Goal: Task Accomplishment & Management: Use online tool/utility

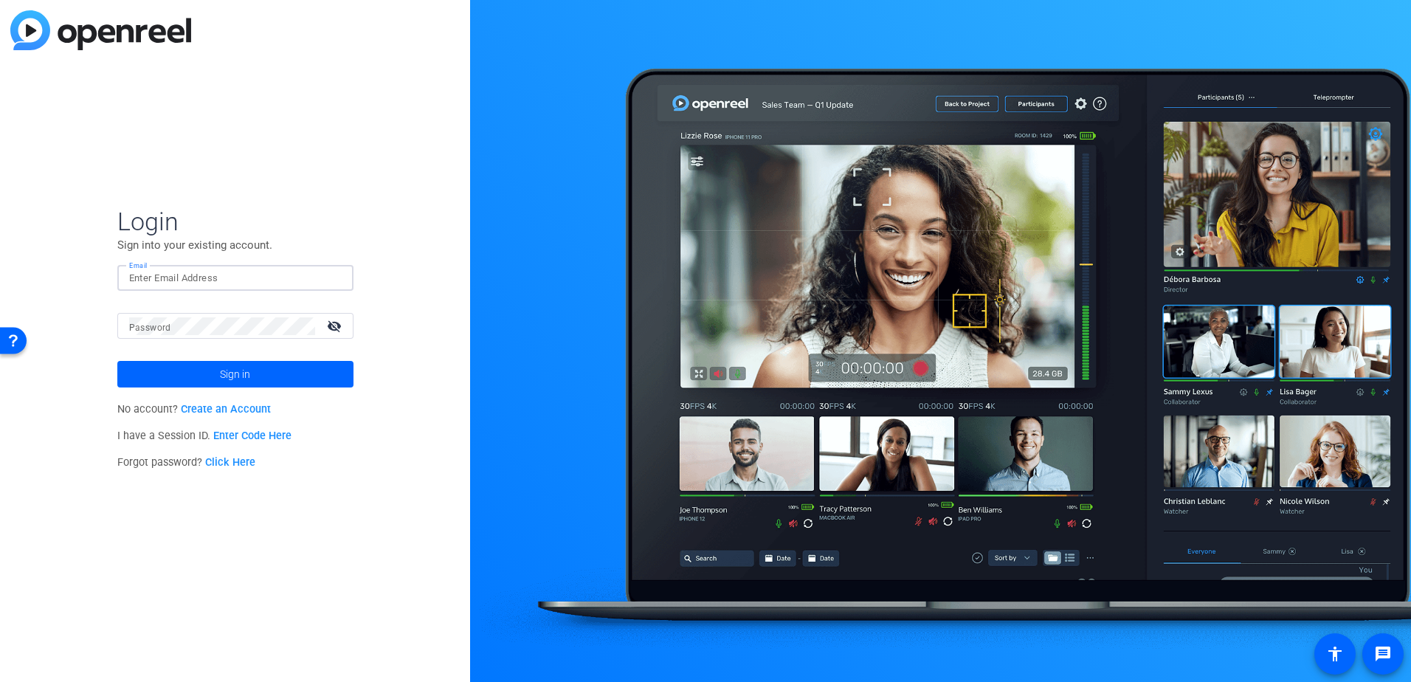
click at [247, 274] on input "Email" at bounding box center [235, 278] width 212 height 18
paste input "[EMAIL_ADDRESS][PERSON_NAME][DOMAIN_NAME]"
type input "[EMAIL_ADDRESS][PERSON_NAME][DOMAIN_NAME]"
click at [149, 328] on mat-label "Password" at bounding box center [150, 327] width 42 height 10
click at [184, 378] on span at bounding box center [235, 373] width 236 height 35
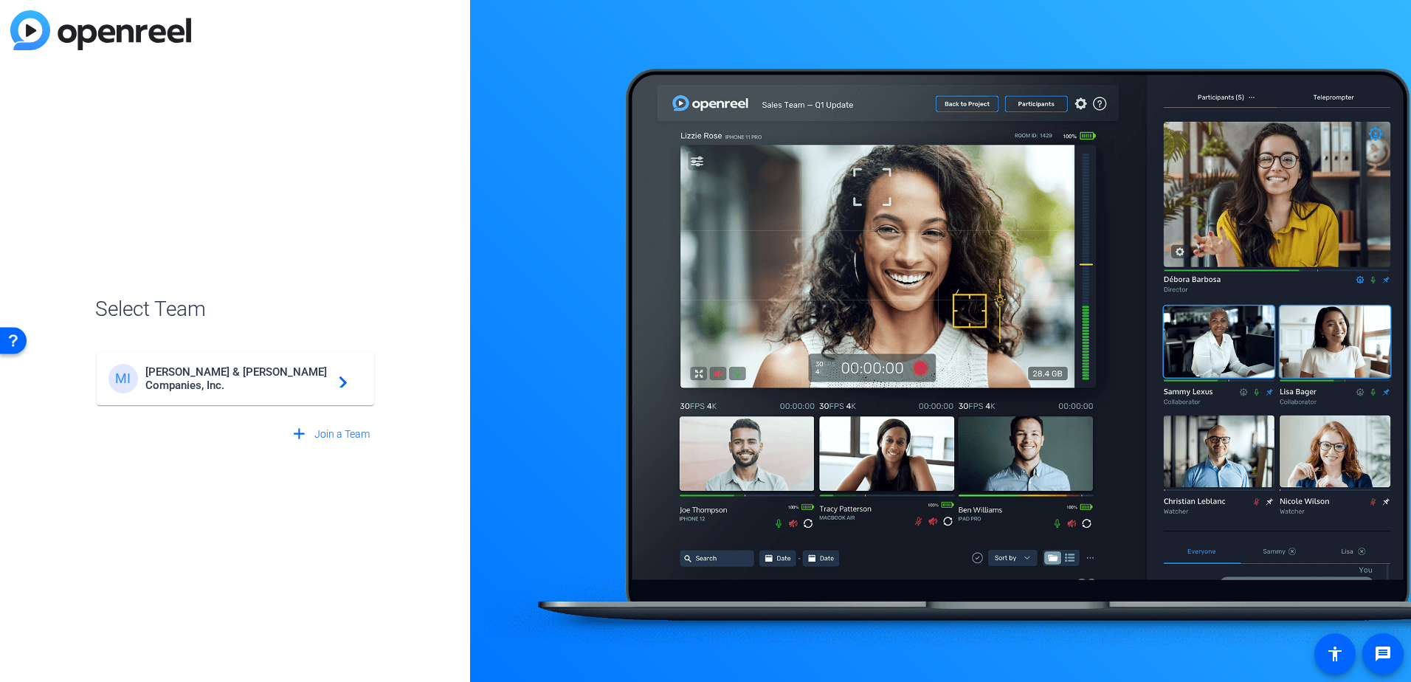
click at [226, 378] on span "[PERSON_NAME] & [PERSON_NAME] Companies, Inc." at bounding box center [237, 378] width 184 height 27
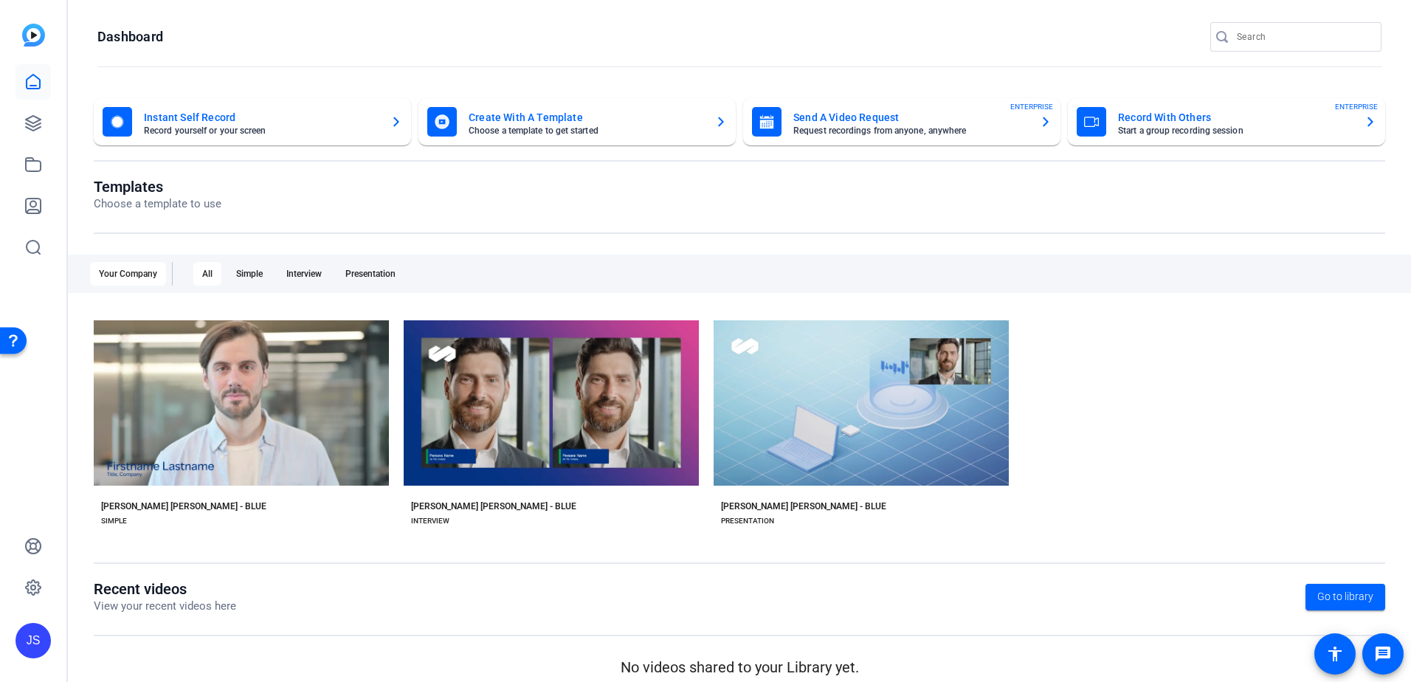
click at [119, 267] on div "Your Company" at bounding box center [128, 274] width 76 height 24
click at [32, 647] on div "JS" at bounding box center [32, 640] width 35 height 35
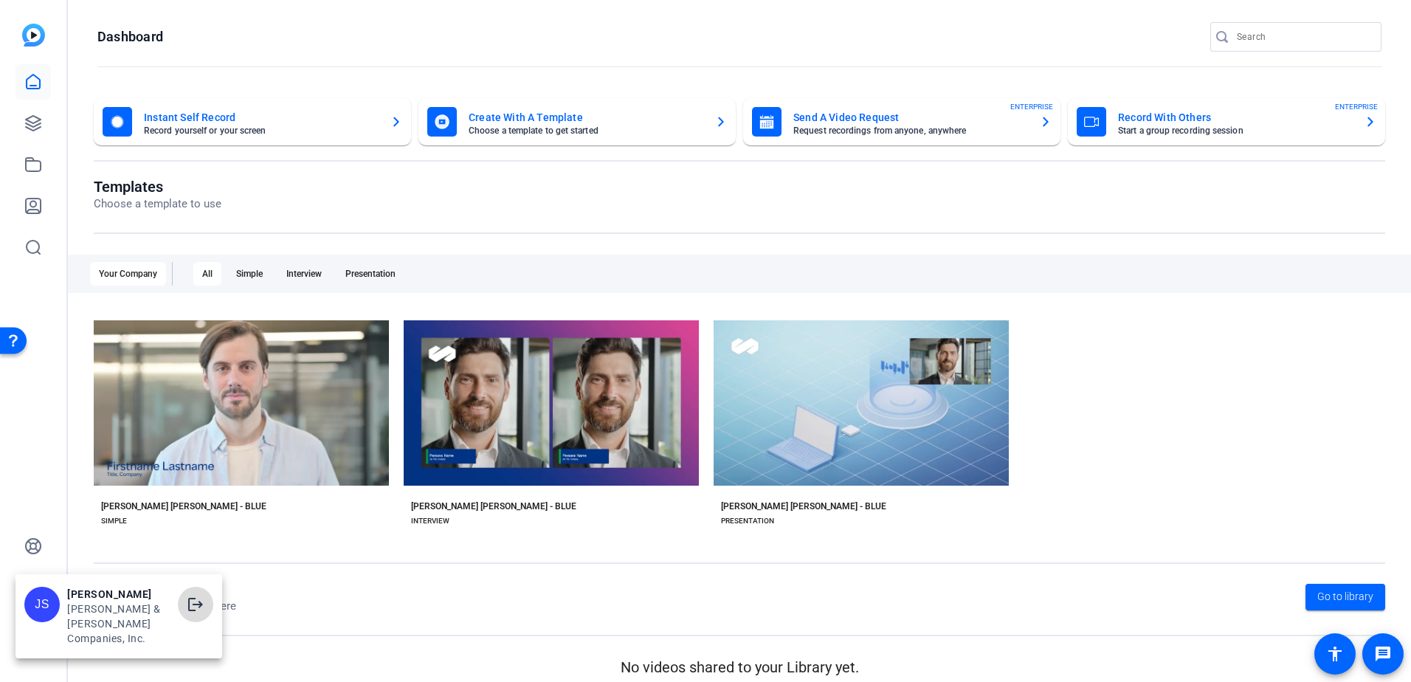
click at [187, 613] on mat-icon "logout" at bounding box center [196, 604] width 18 height 18
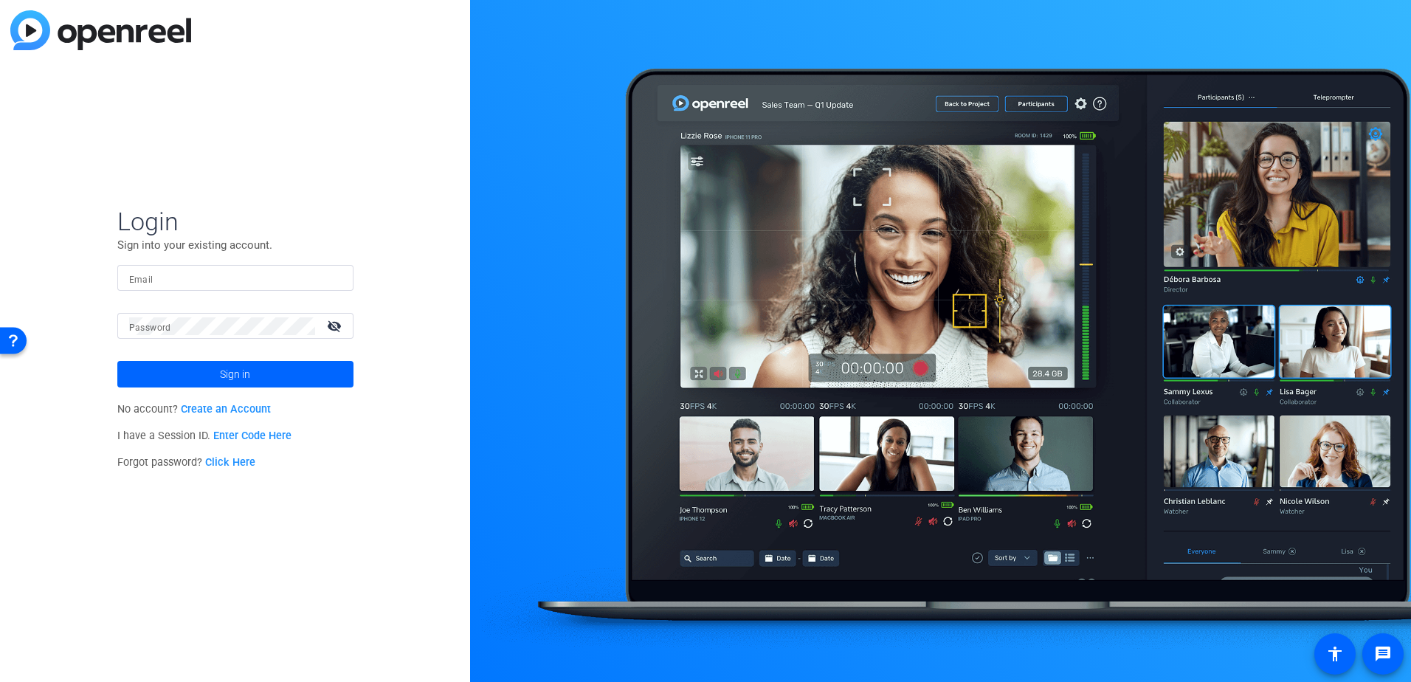
click at [241, 277] on input "Email" at bounding box center [235, 278] width 212 height 18
type input "[EMAIL_ADDRESS][PERSON_NAME][DOMAIN_NAME]"
click at [117, 361] on button "Sign in" at bounding box center [235, 374] width 236 height 27
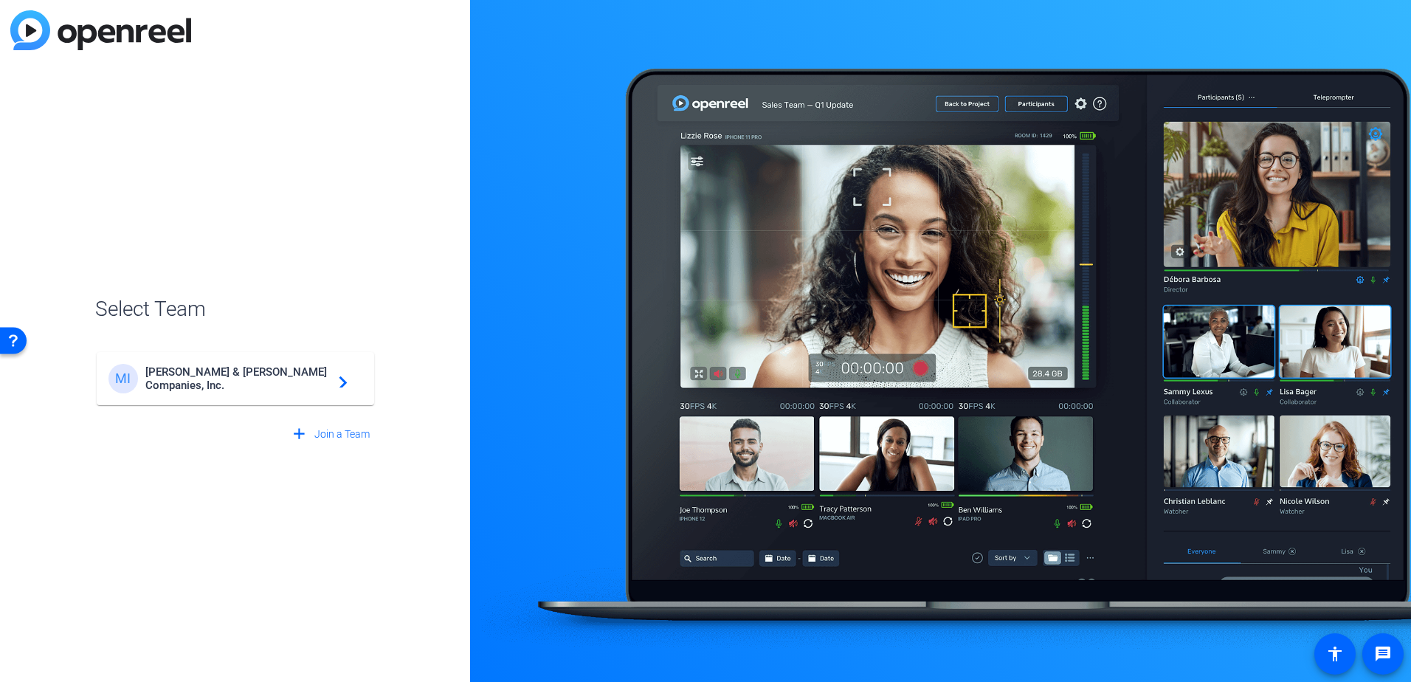
click at [339, 384] on mat-icon "navigate_next" at bounding box center [339, 379] width 18 height 18
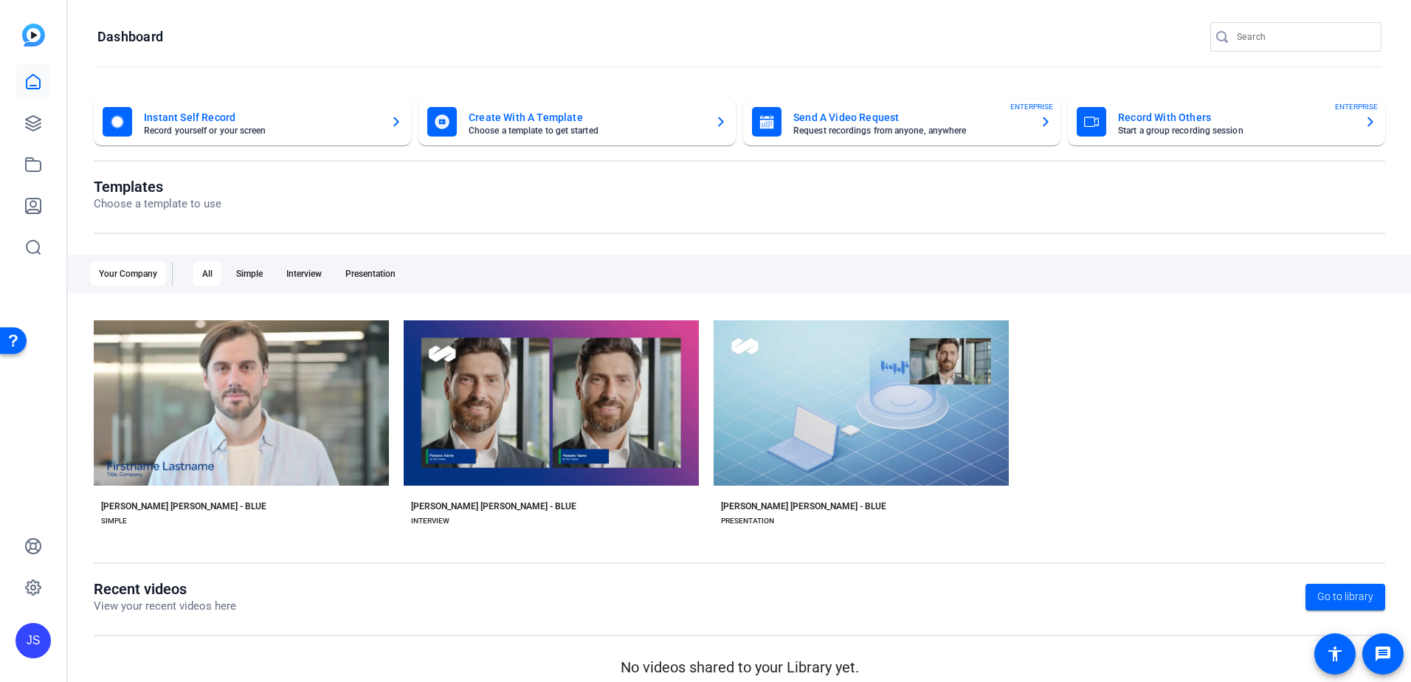
click at [519, 134] on mat-card-subtitle "Choose a template to get started" at bounding box center [586, 130] width 235 height 9
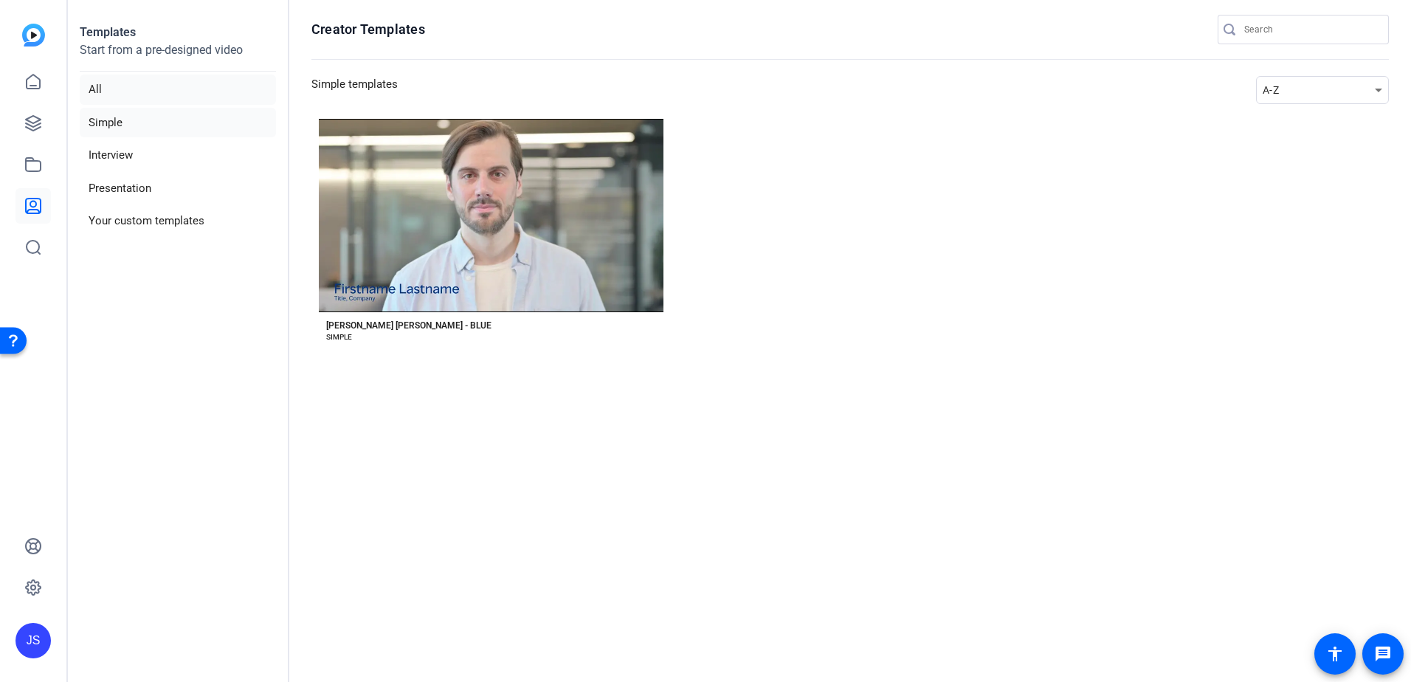
click at [117, 83] on li "All" at bounding box center [178, 90] width 196 height 30
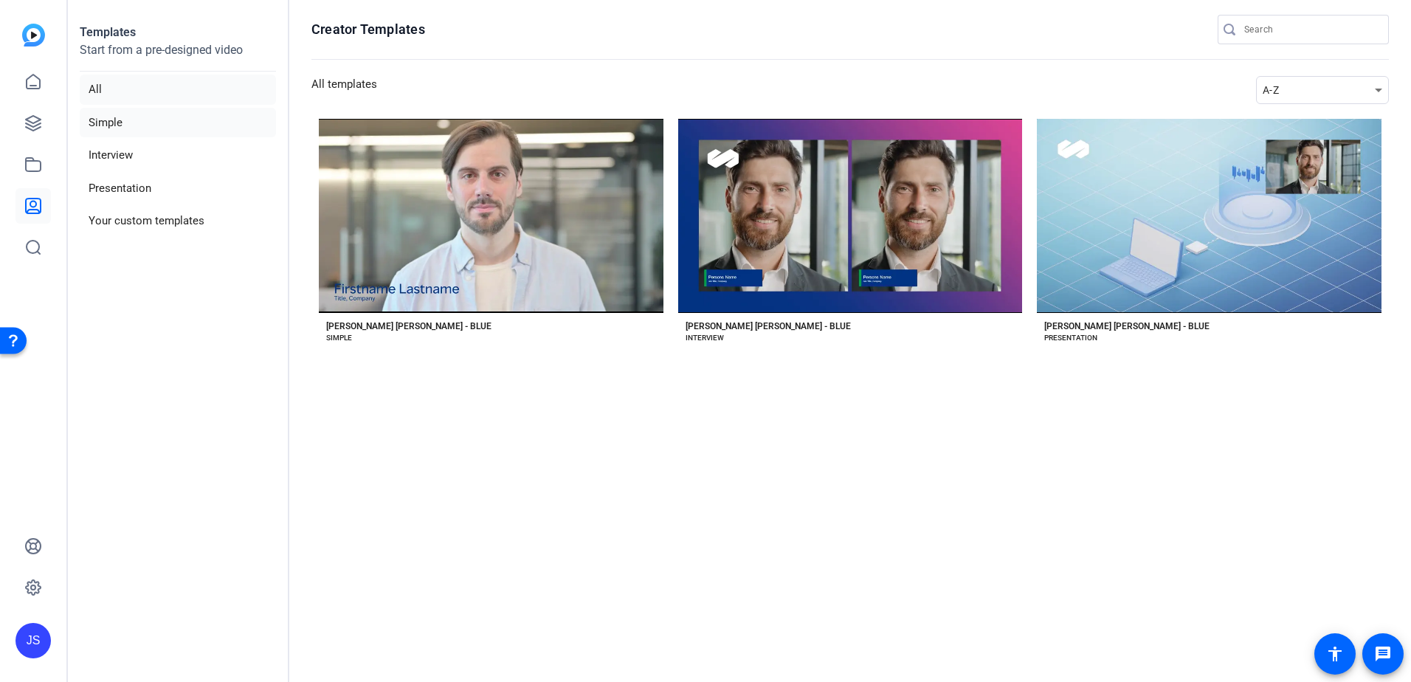
click at [104, 125] on li "Simple" at bounding box center [178, 123] width 196 height 30
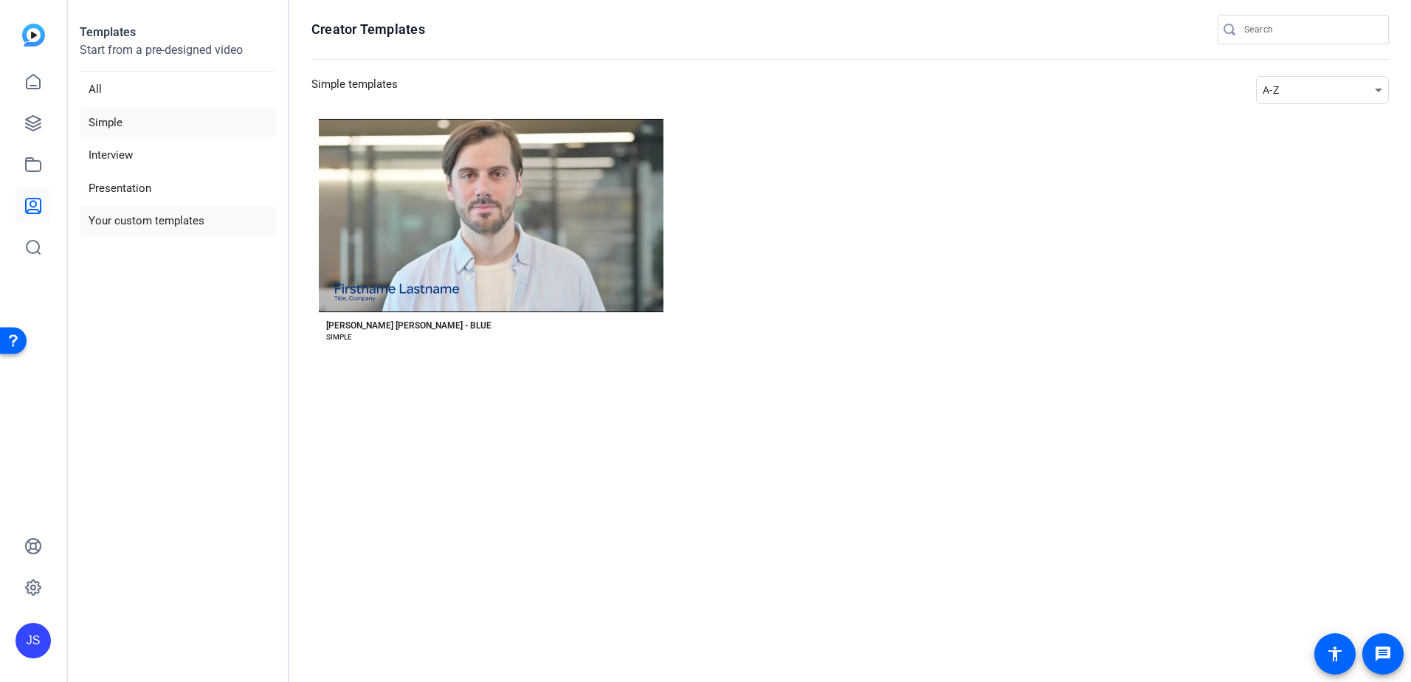
click at [131, 216] on li "Your custom templates" at bounding box center [178, 221] width 196 height 30
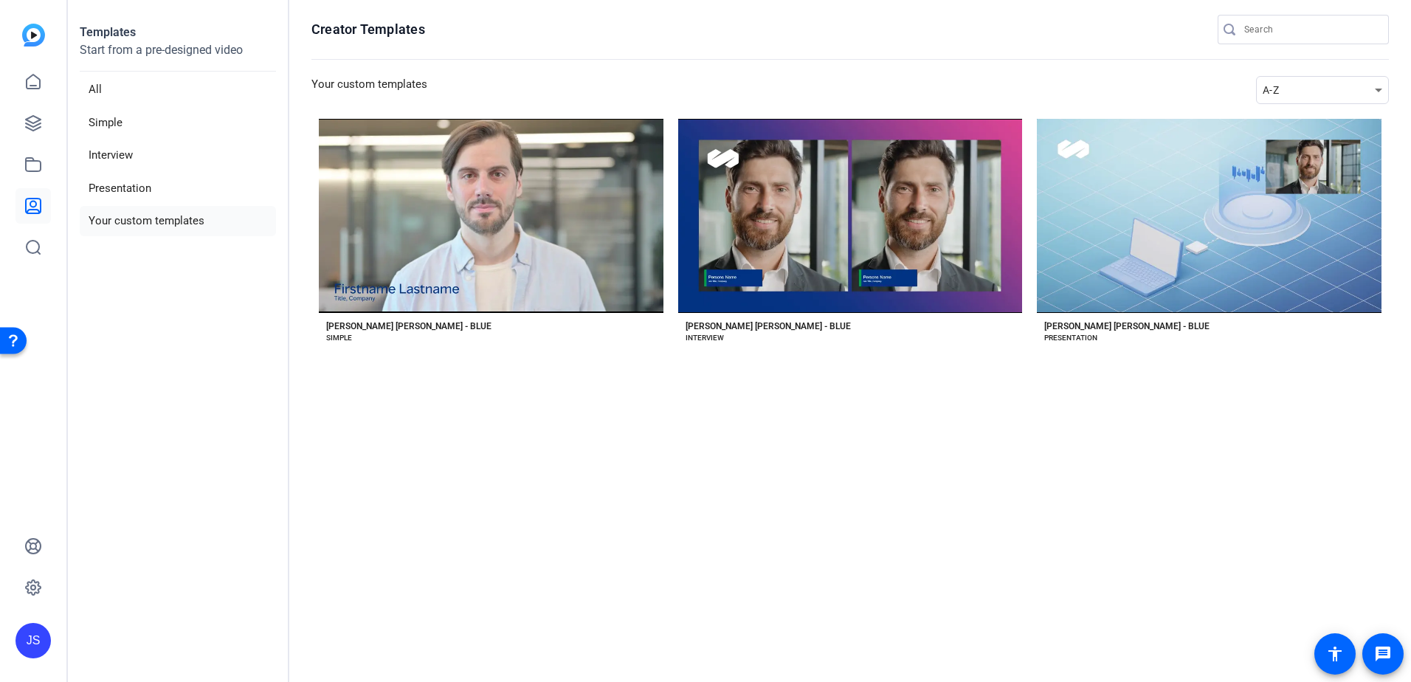
click at [135, 221] on li "Your custom templates" at bounding box center [178, 221] width 196 height 30
click at [30, 89] on icon at bounding box center [33, 82] width 13 height 14
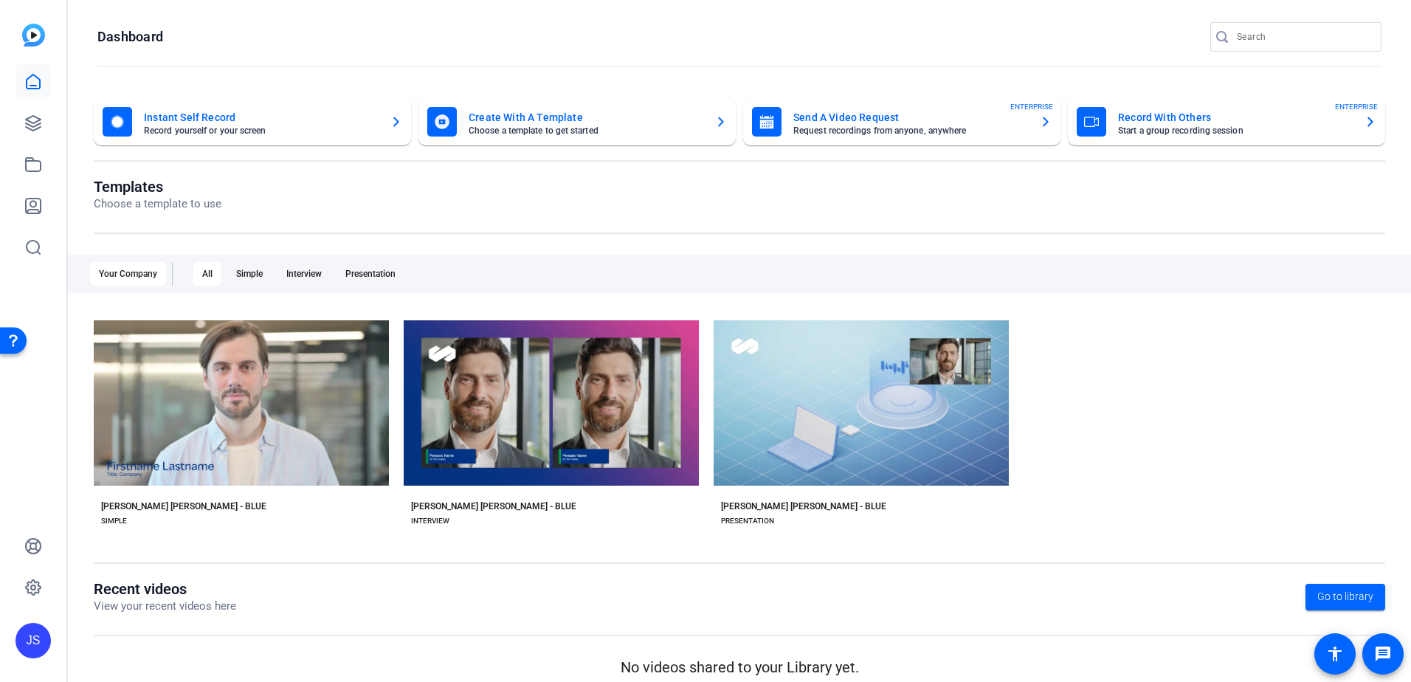
click at [908, 119] on mat-card-title "Send A Video Request" at bounding box center [910, 117] width 235 height 18
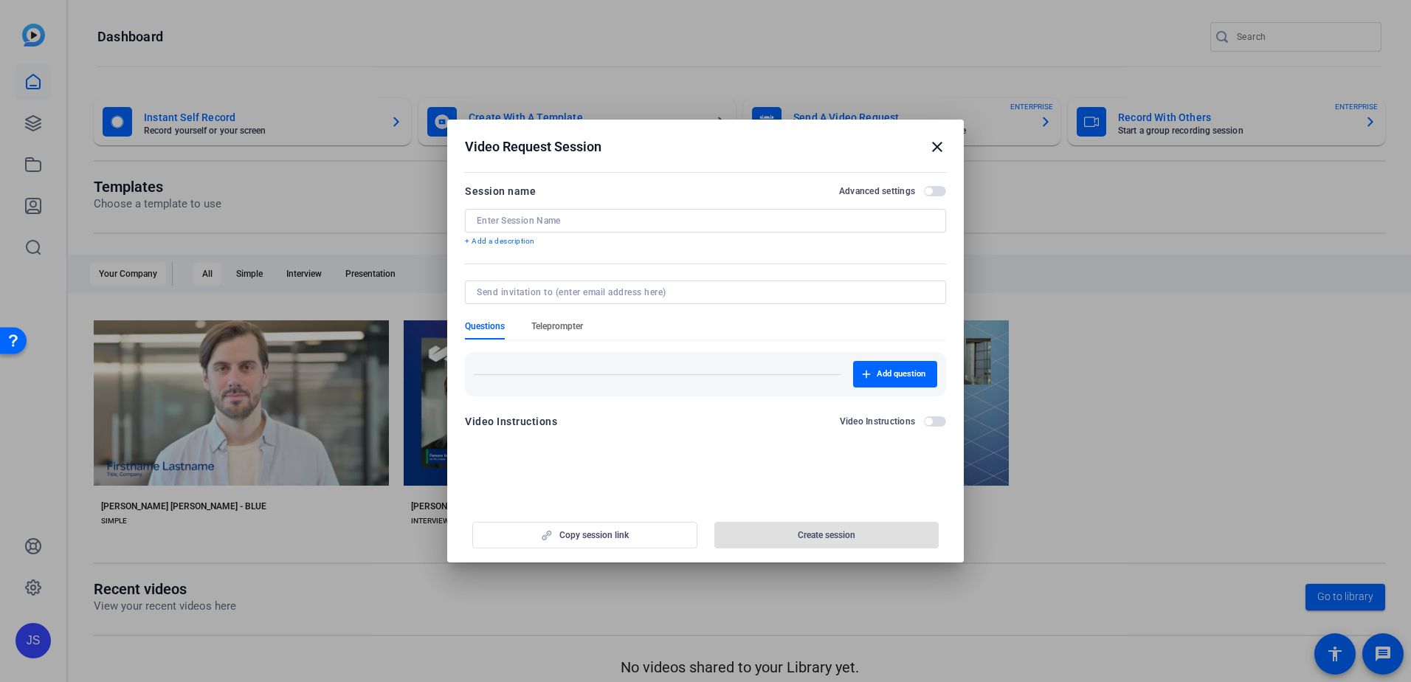
click at [561, 327] on span "Teleprompter" at bounding box center [557, 326] width 52 height 12
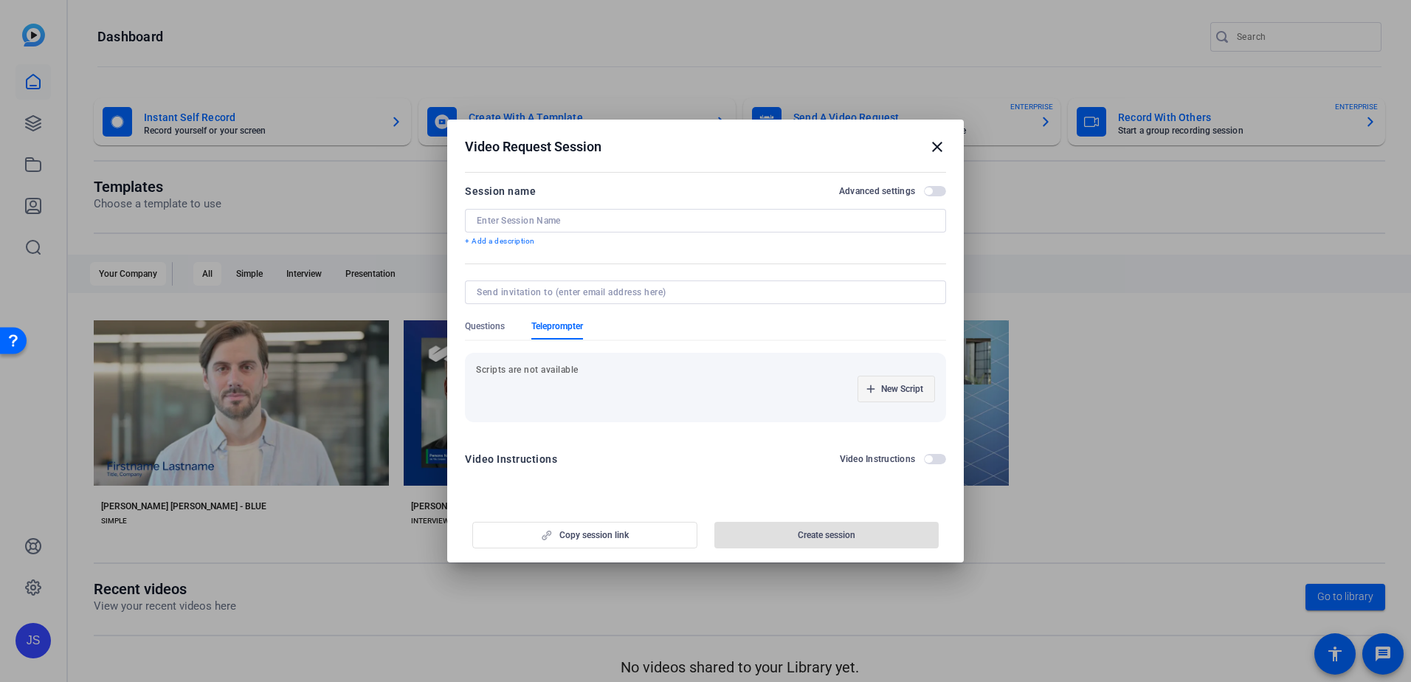
click at [920, 390] on span "New Script" at bounding box center [902, 389] width 42 height 12
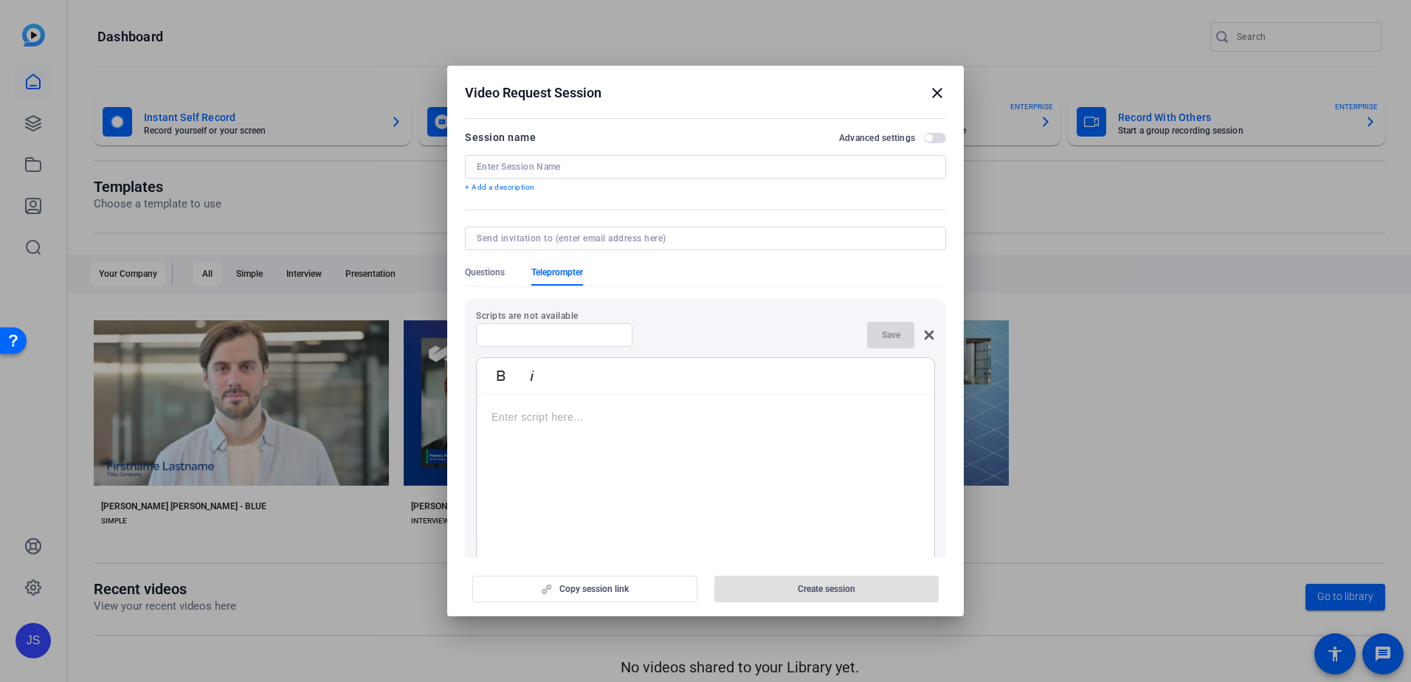
click at [609, 408] on div at bounding box center [705, 486] width 457 height 184
click at [930, 97] on mat-icon "close" at bounding box center [937, 93] width 18 height 18
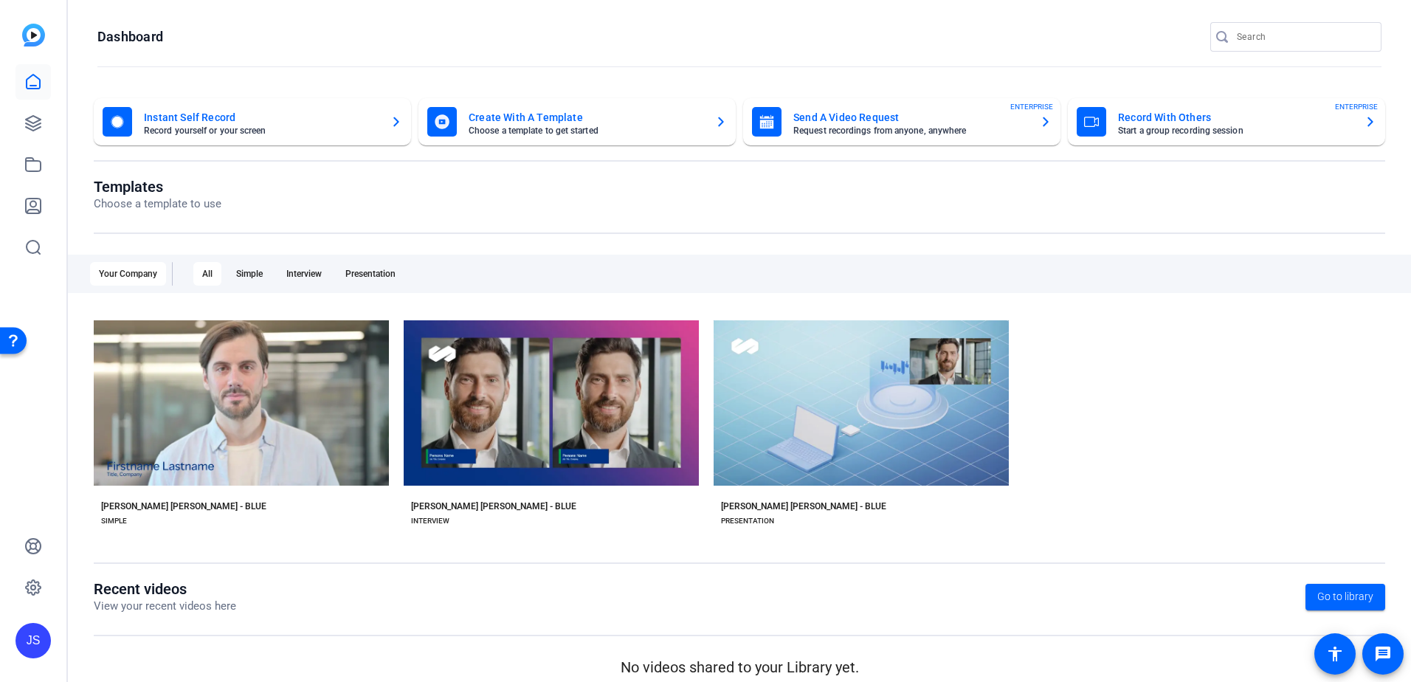
click at [1233, 134] on mat-card-subtitle "Start a group recording session" at bounding box center [1235, 130] width 235 height 9
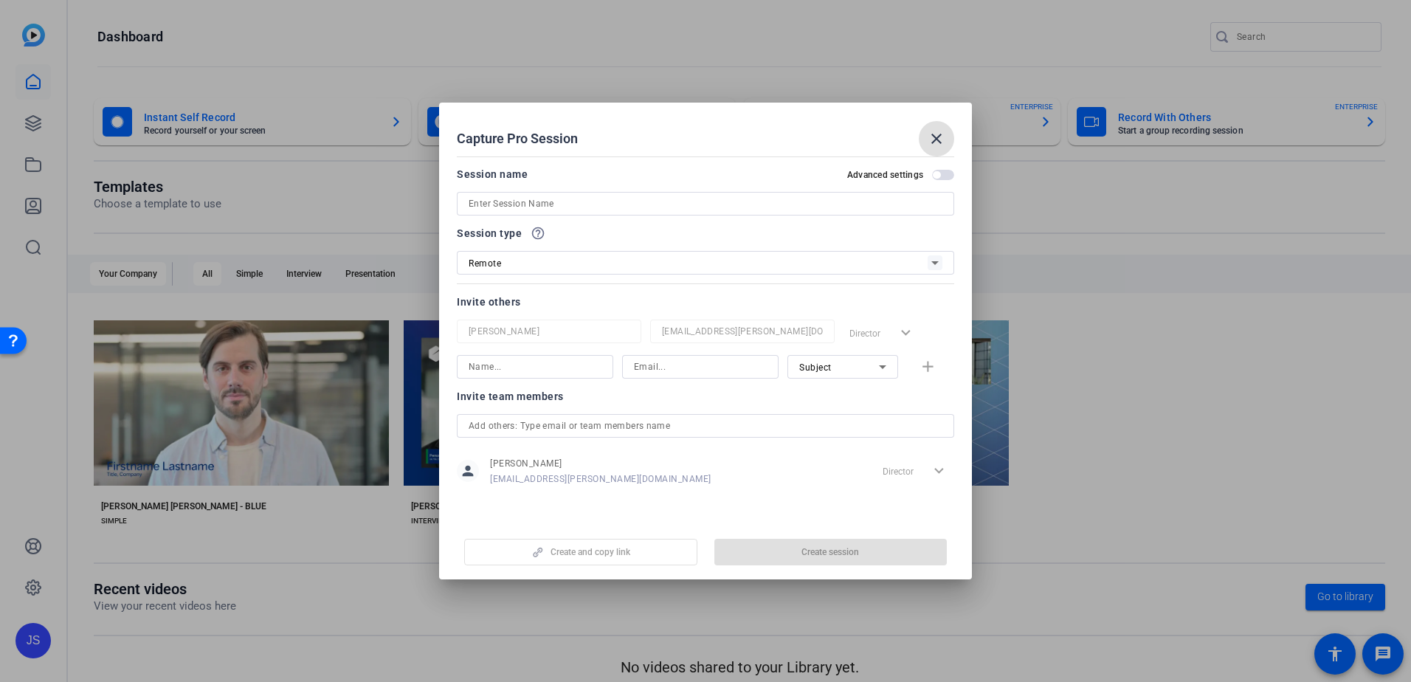
click at [936, 139] on mat-icon "close" at bounding box center [936, 139] width 18 height 18
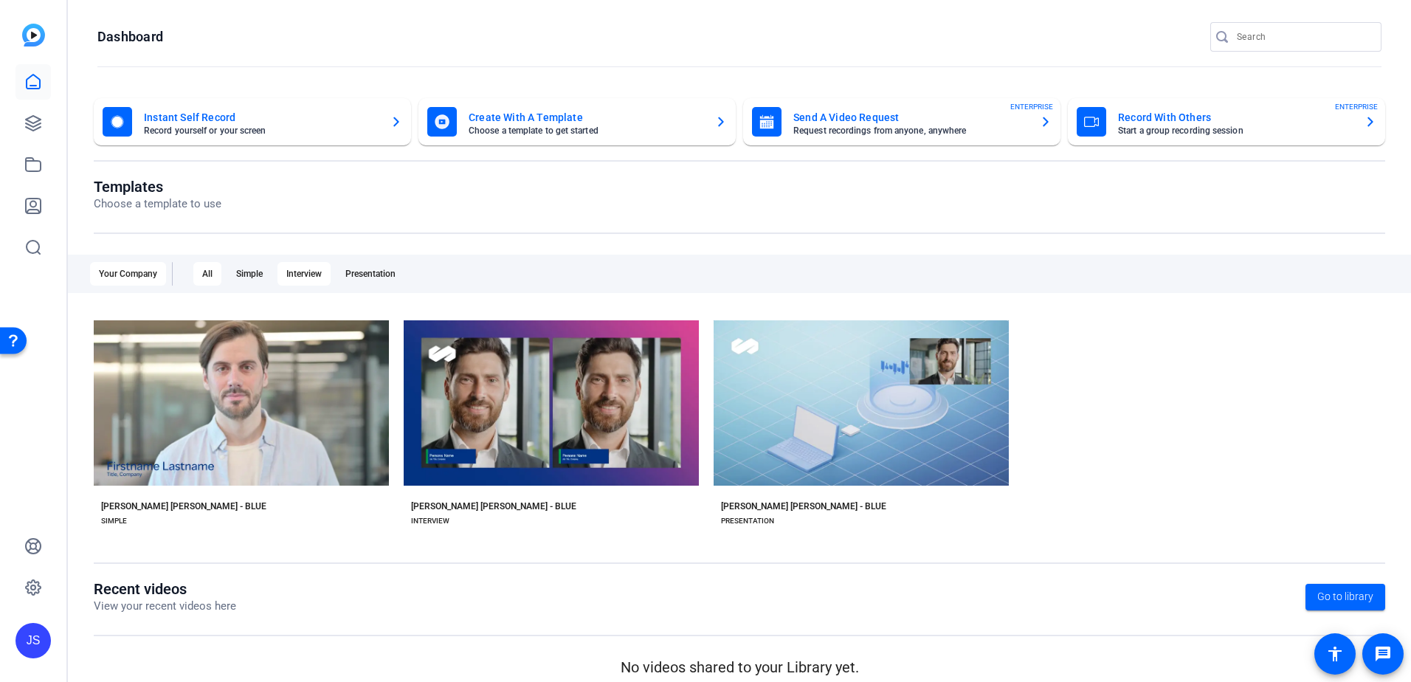
click at [294, 272] on div "Interview" at bounding box center [303, 274] width 53 height 24
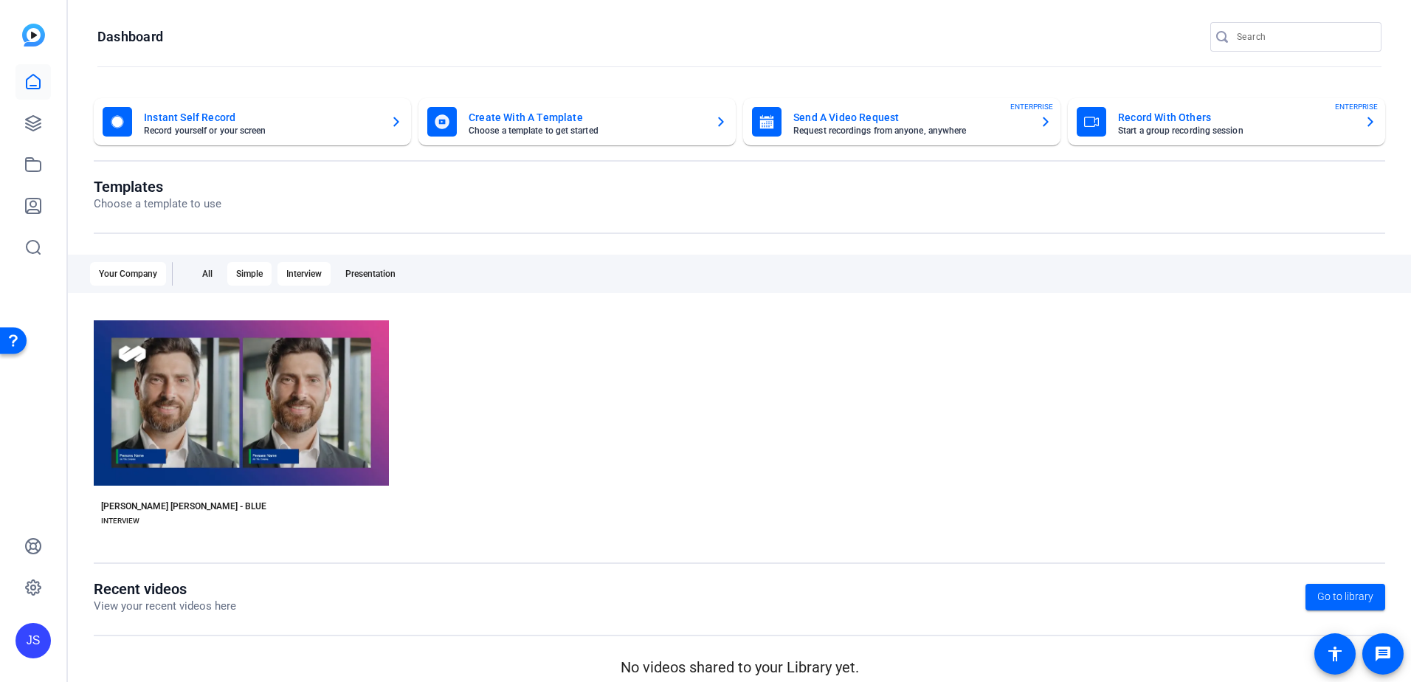
click at [266, 274] on div "Simple" at bounding box center [249, 274] width 44 height 24
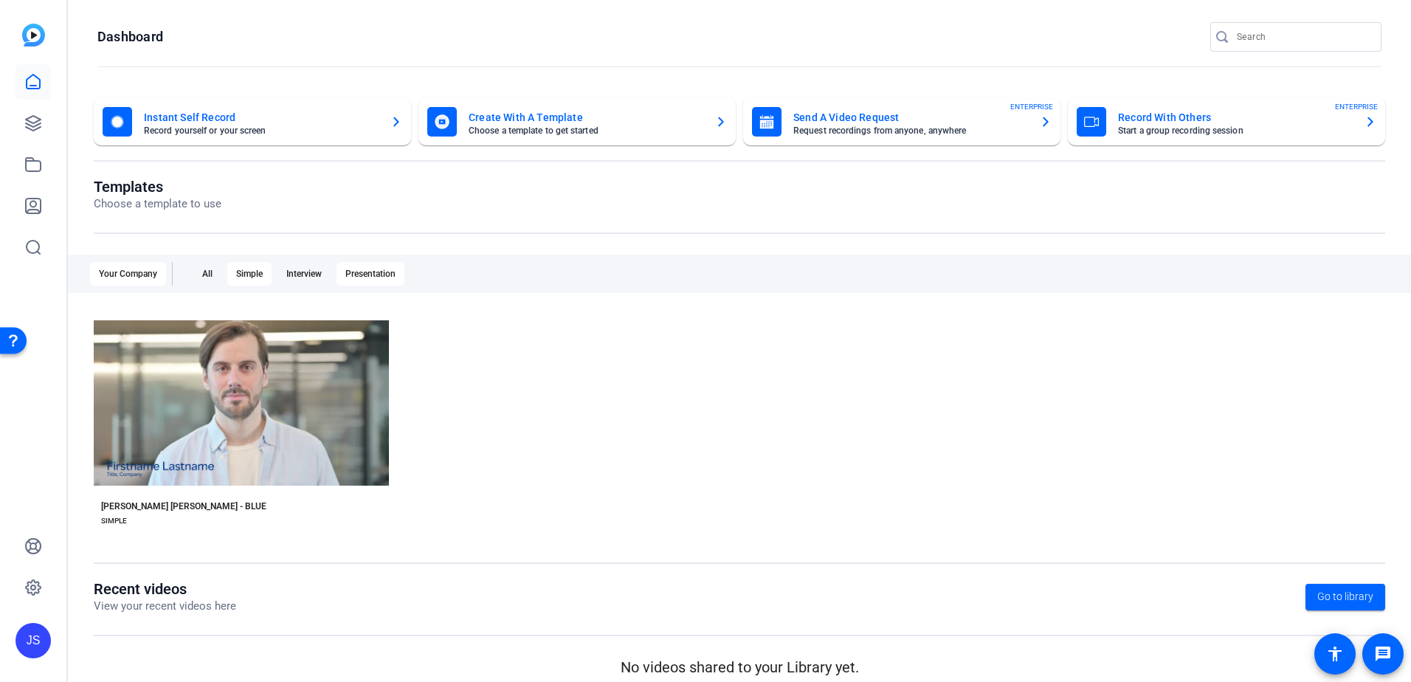
click at [361, 270] on div "Presentation" at bounding box center [370, 274] width 68 height 24
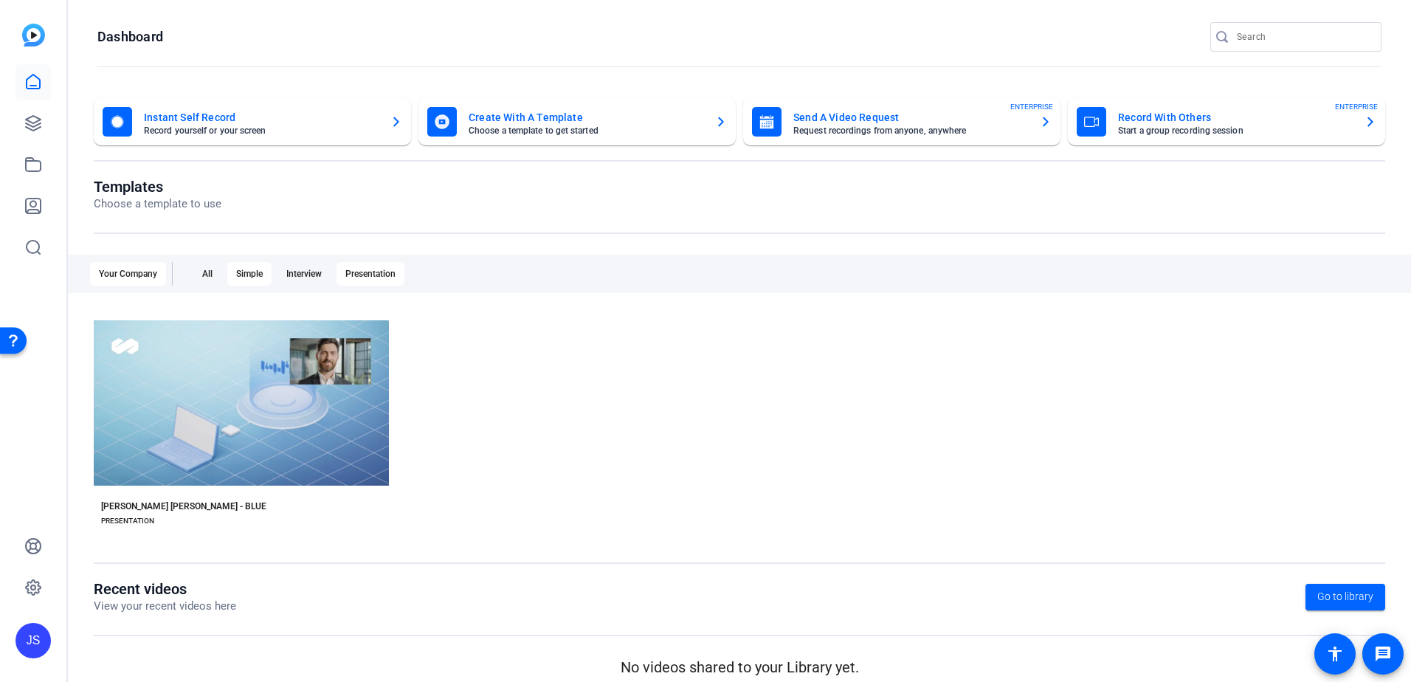
click at [249, 269] on div "Simple" at bounding box center [249, 274] width 44 height 24
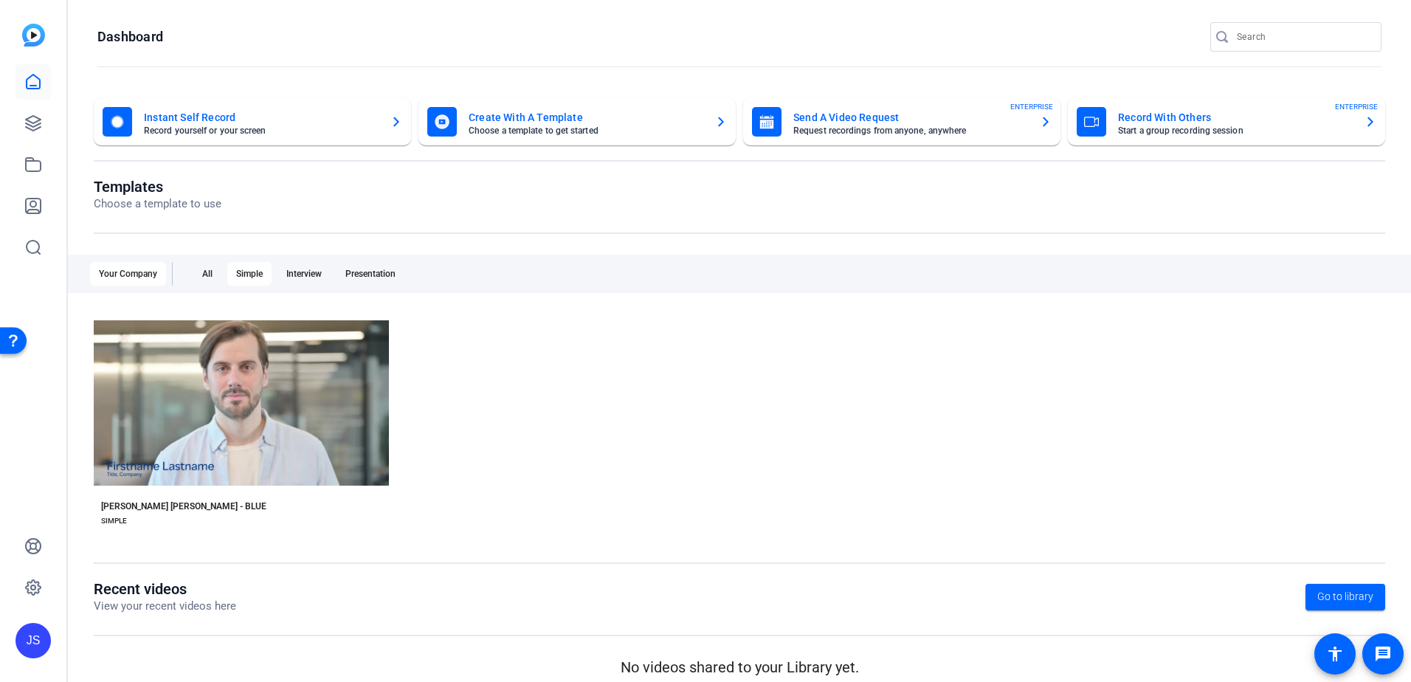
click at [846, 108] on div "Send A Video Request Request recordings from anyone, anywhere ENTERPRISE" at bounding box center [902, 122] width 300 height 30
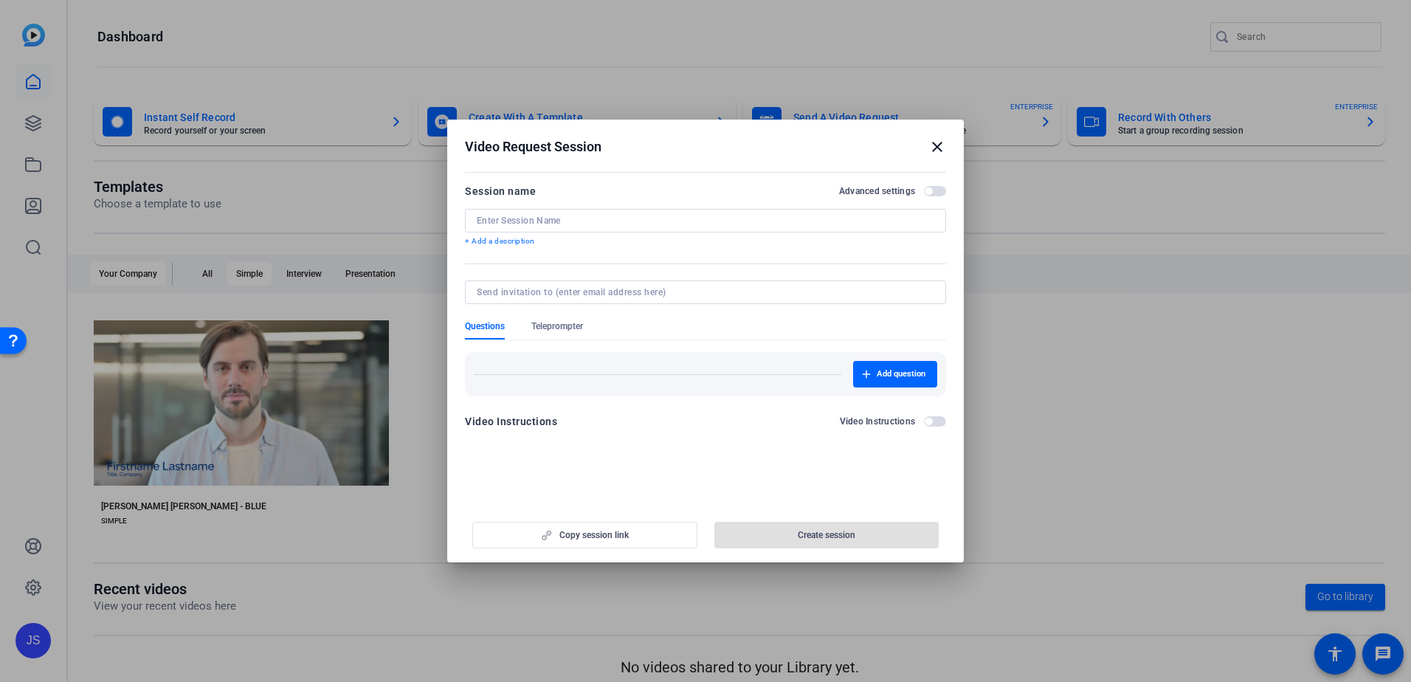
click at [933, 152] on mat-icon "close" at bounding box center [937, 147] width 18 height 18
